Goal: Transaction & Acquisition: Book appointment/travel/reservation

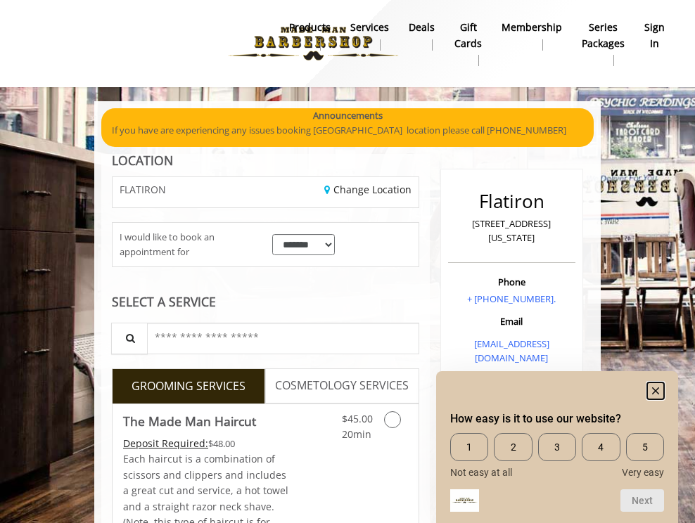
click at [657, 388] on icon "Hide survey" at bounding box center [655, 390] width 7 height 7
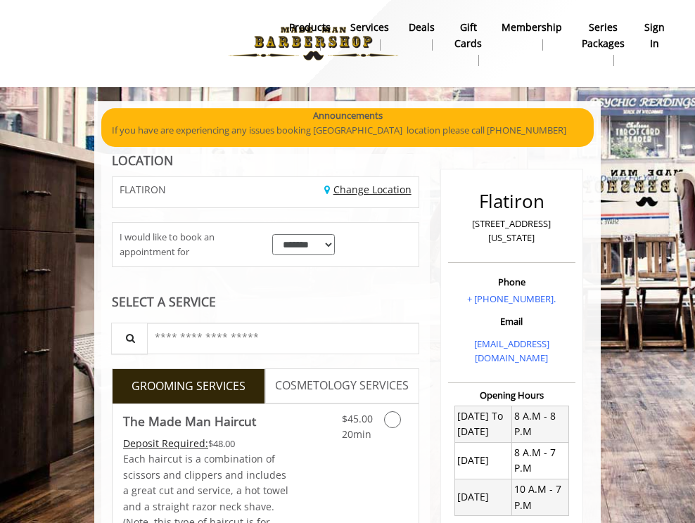
click at [366, 191] on link "Change Location" at bounding box center [367, 189] width 87 height 13
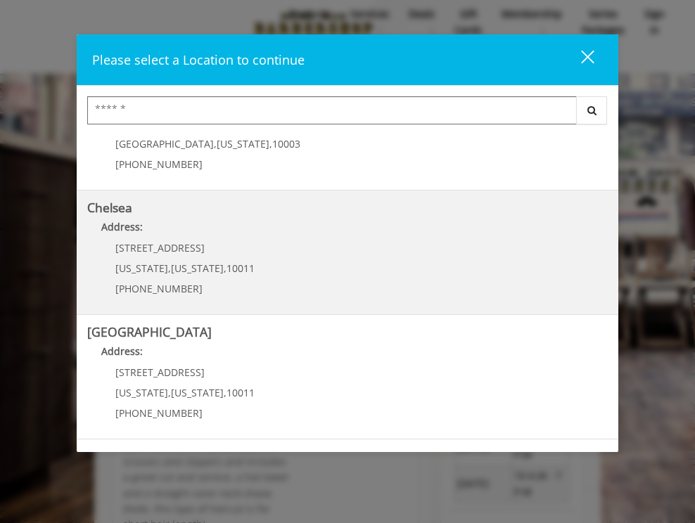
scroll to position [63, 0]
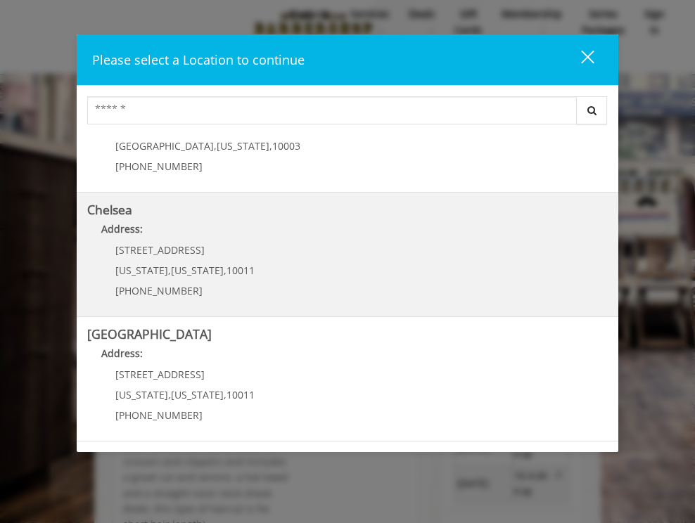
click at [335, 278] on link "Chelsea Address: [STREET_ADDRESS][US_STATE][US_STATE] (917) 639-3902" at bounding box center [347, 254] width 521 height 103
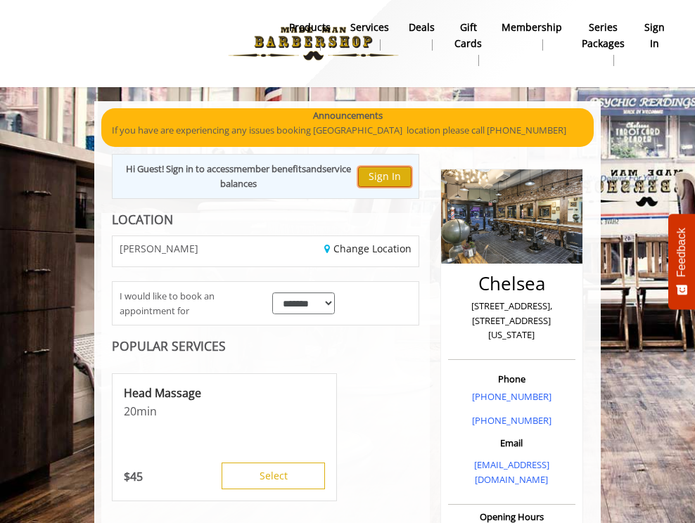
click at [387, 179] on button "Sign In" at bounding box center [384, 177] width 53 height 20
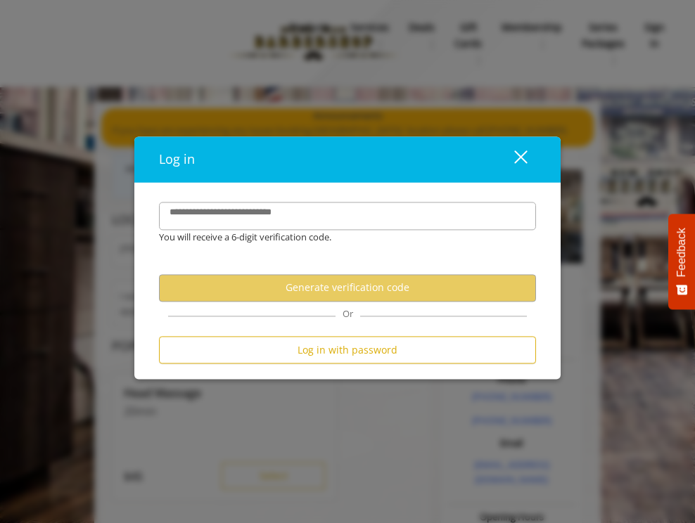
click at [520, 150] on div "close" at bounding box center [512, 159] width 28 height 21
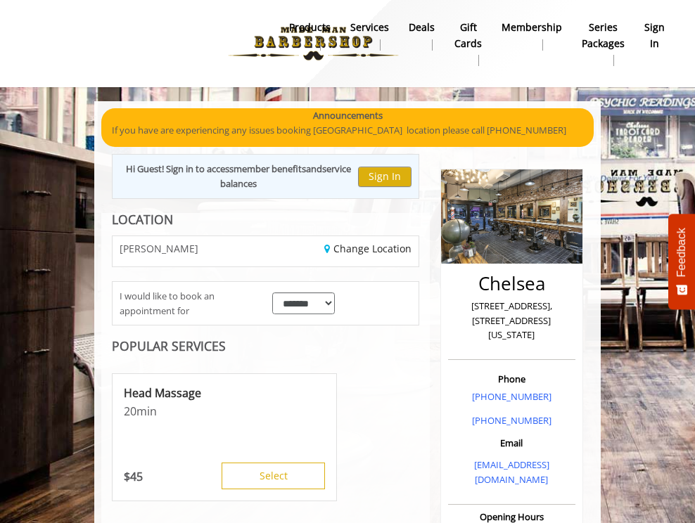
click at [646, 38] on b "sign in" at bounding box center [654, 36] width 20 height 32
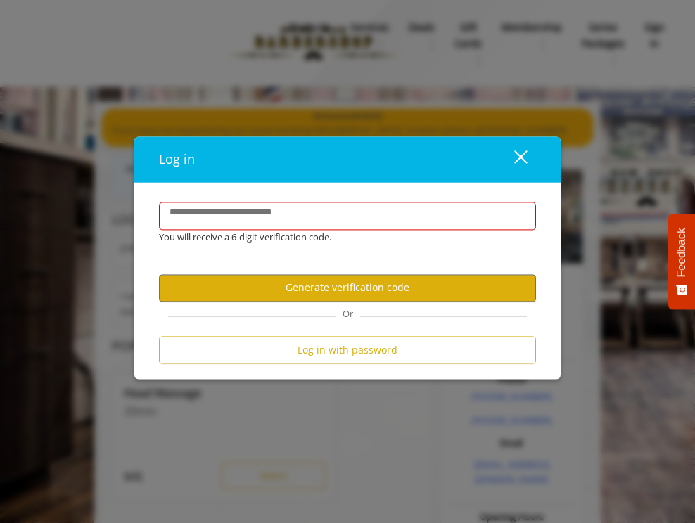
click at [523, 155] on div "close" at bounding box center [512, 159] width 28 height 21
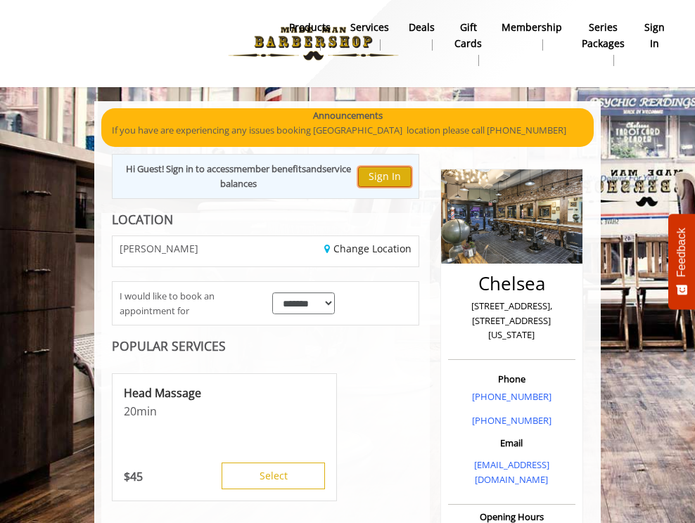
click at [402, 179] on button "Sign In" at bounding box center [384, 177] width 53 height 20
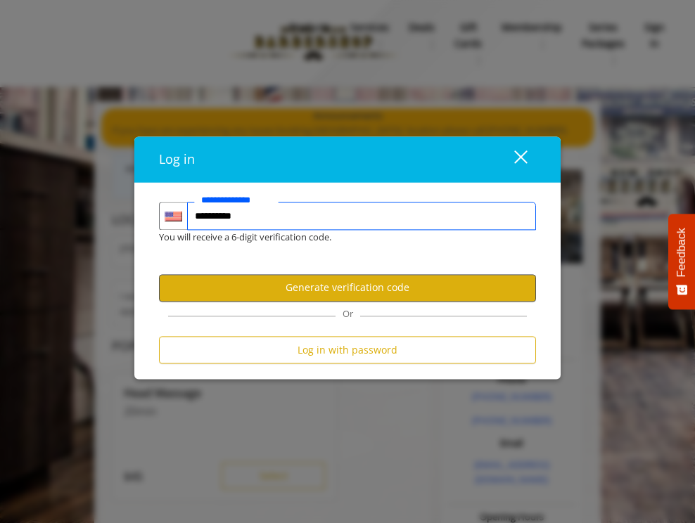
type input "**********"
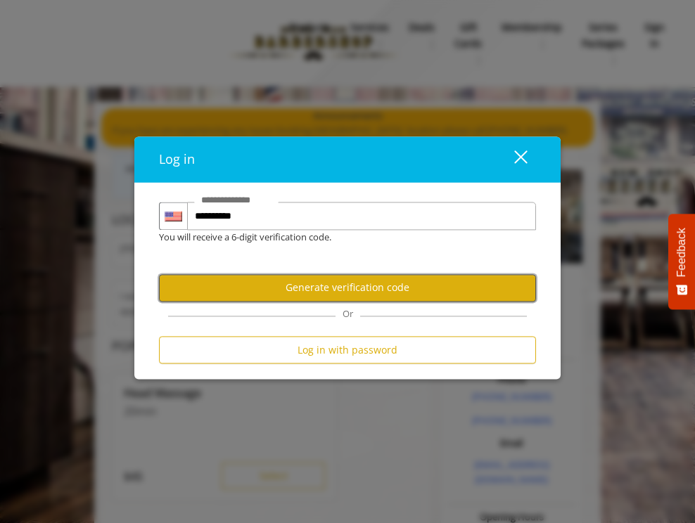
click at [339, 283] on button "Generate verification code" at bounding box center [347, 287] width 377 height 27
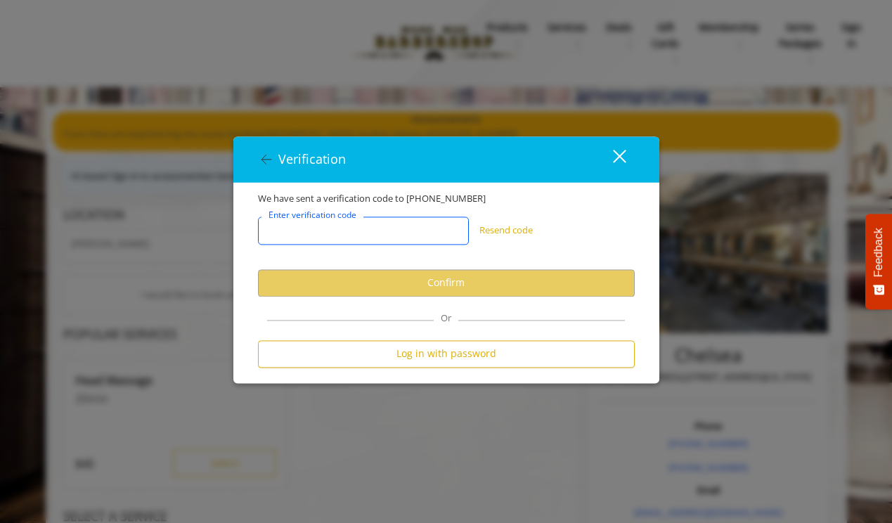
click at [356, 236] on input "Enter verification code" at bounding box center [363, 231] width 211 height 28
paste input "******"
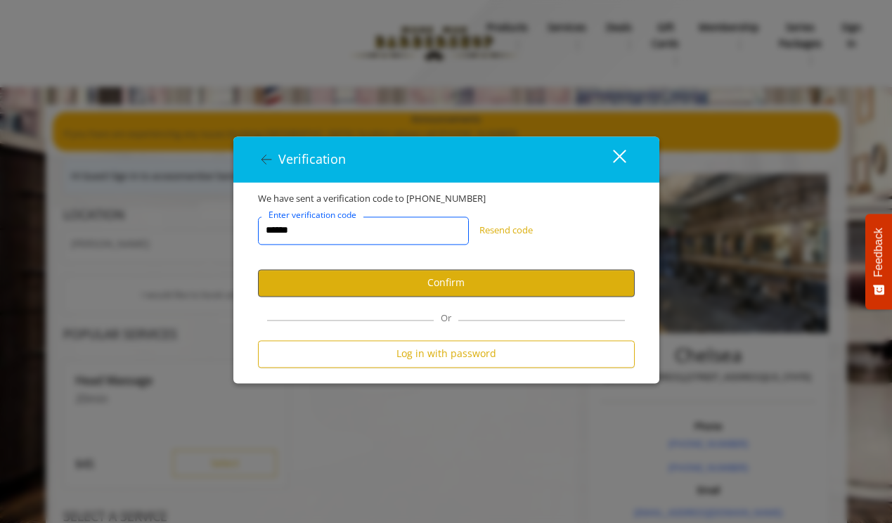
type input "******"
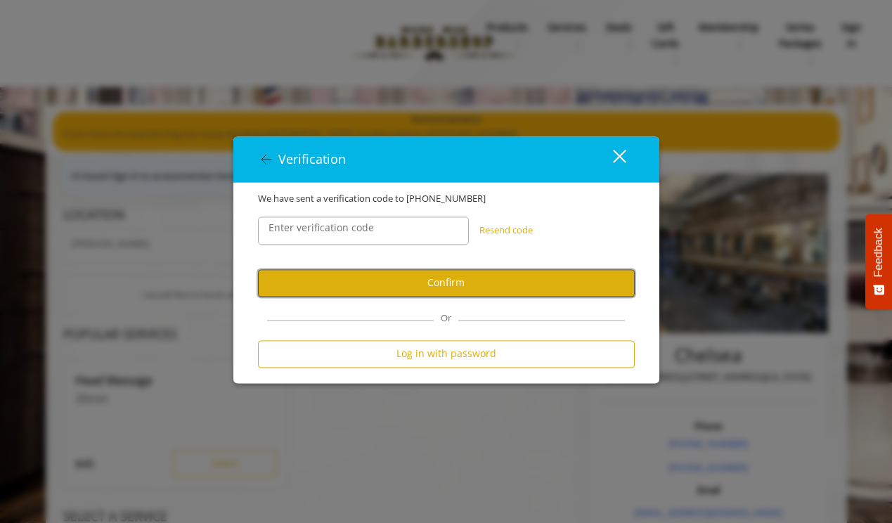
click at [449, 290] on button "Confirm" at bounding box center [446, 282] width 377 height 27
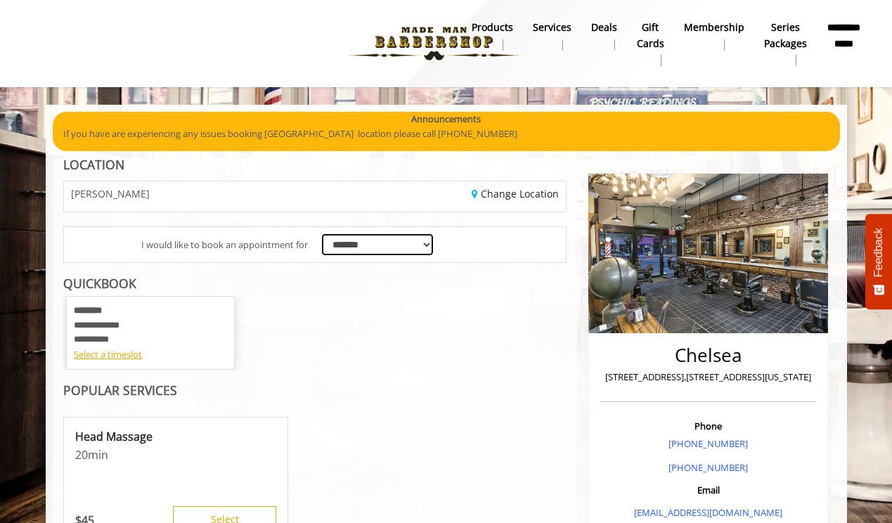
click at [386, 243] on select "**********" at bounding box center [378, 245] width 112 height 22
click at [132, 355] on div "Select a timeslot" at bounding box center [150, 354] width 153 height 15
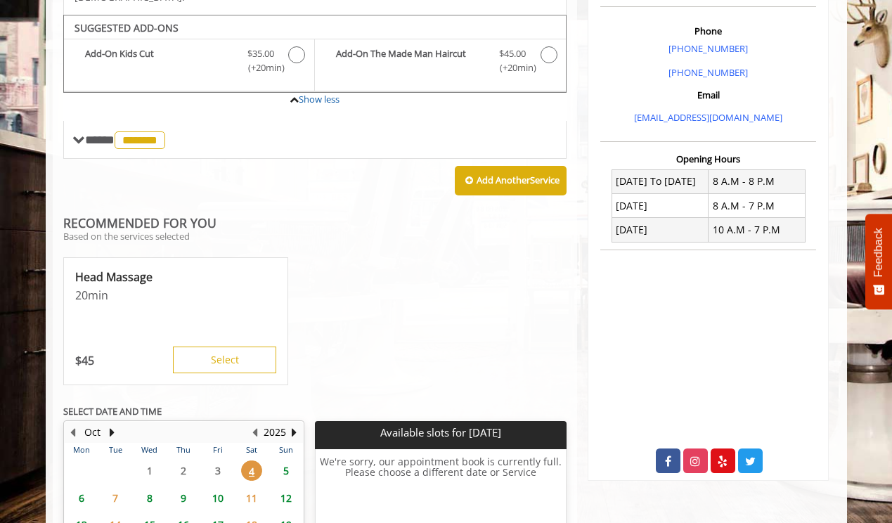
scroll to position [435, 0]
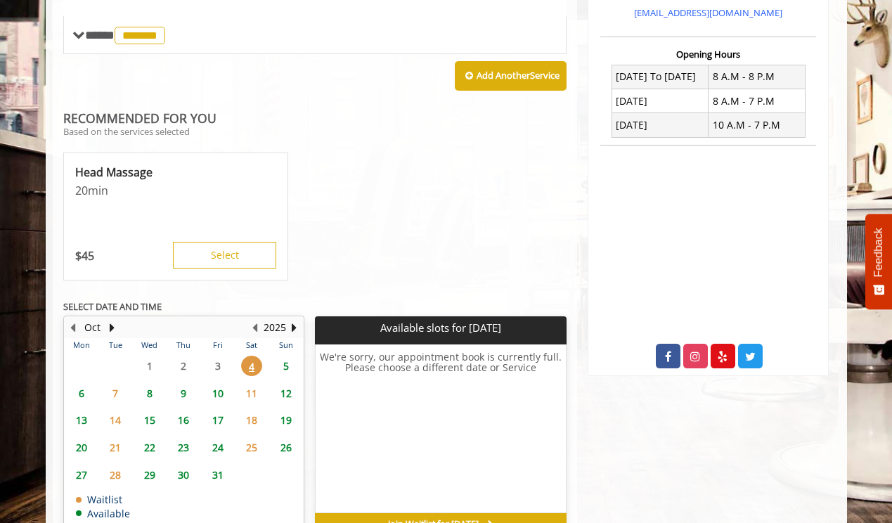
click at [284, 356] on span "5" at bounding box center [286, 366] width 21 height 20
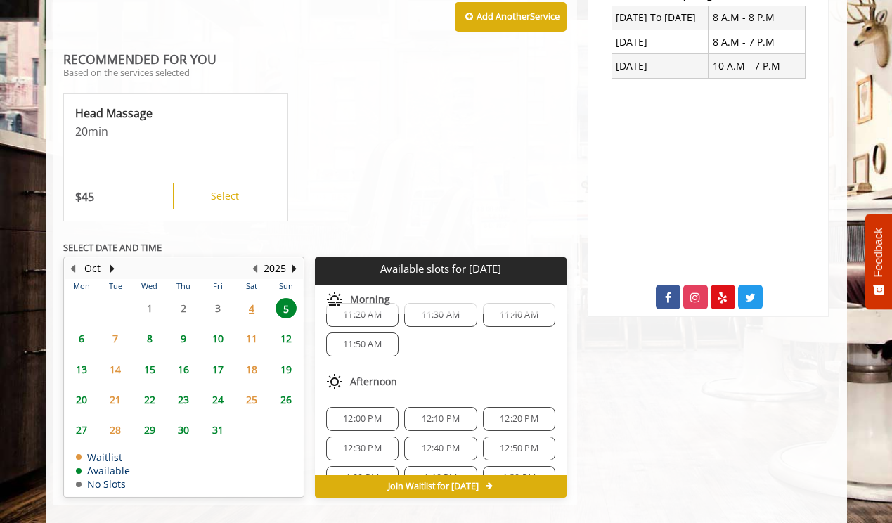
scroll to position [0, 0]
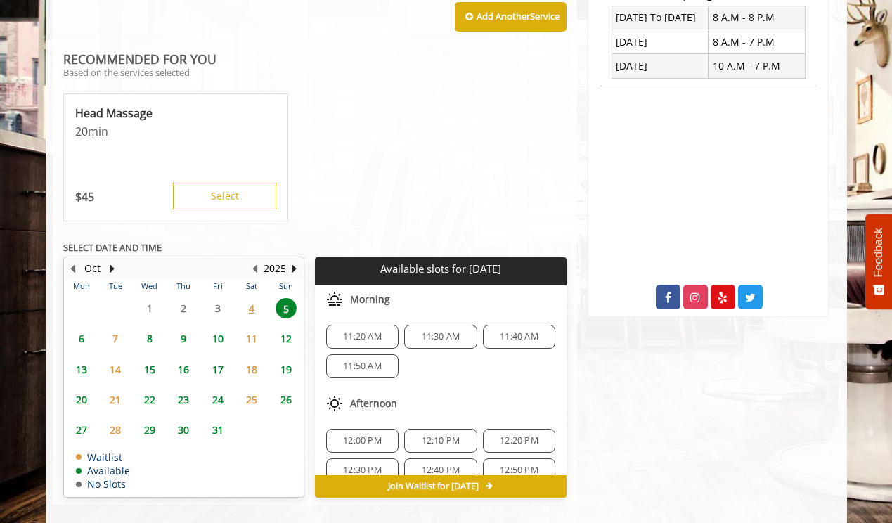
click at [253, 298] on span "4" at bounding box center [251, 308] width 21 height 20
